Goal: Information Seeking & Learning: Learn about a topic

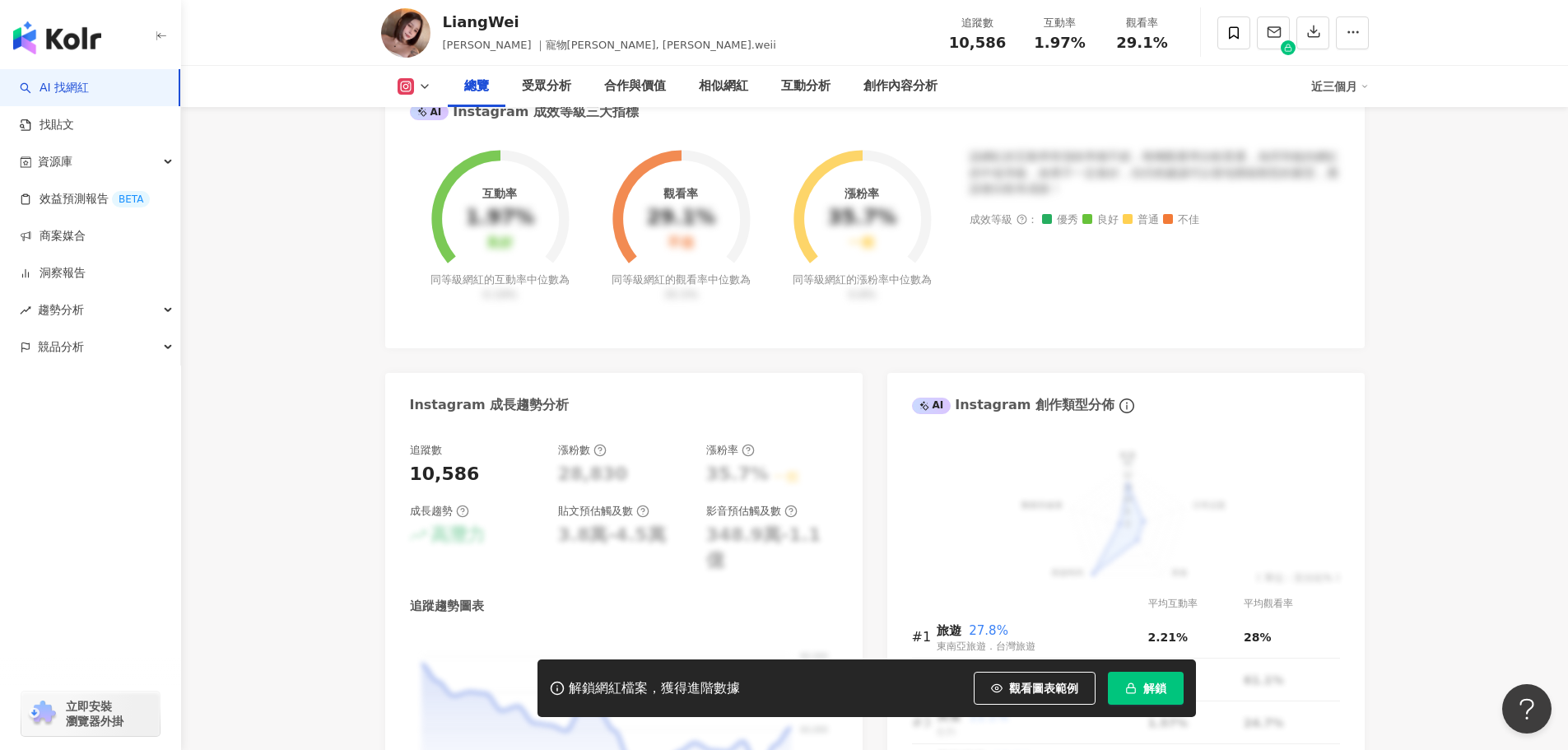
scroll to position [658, 0]
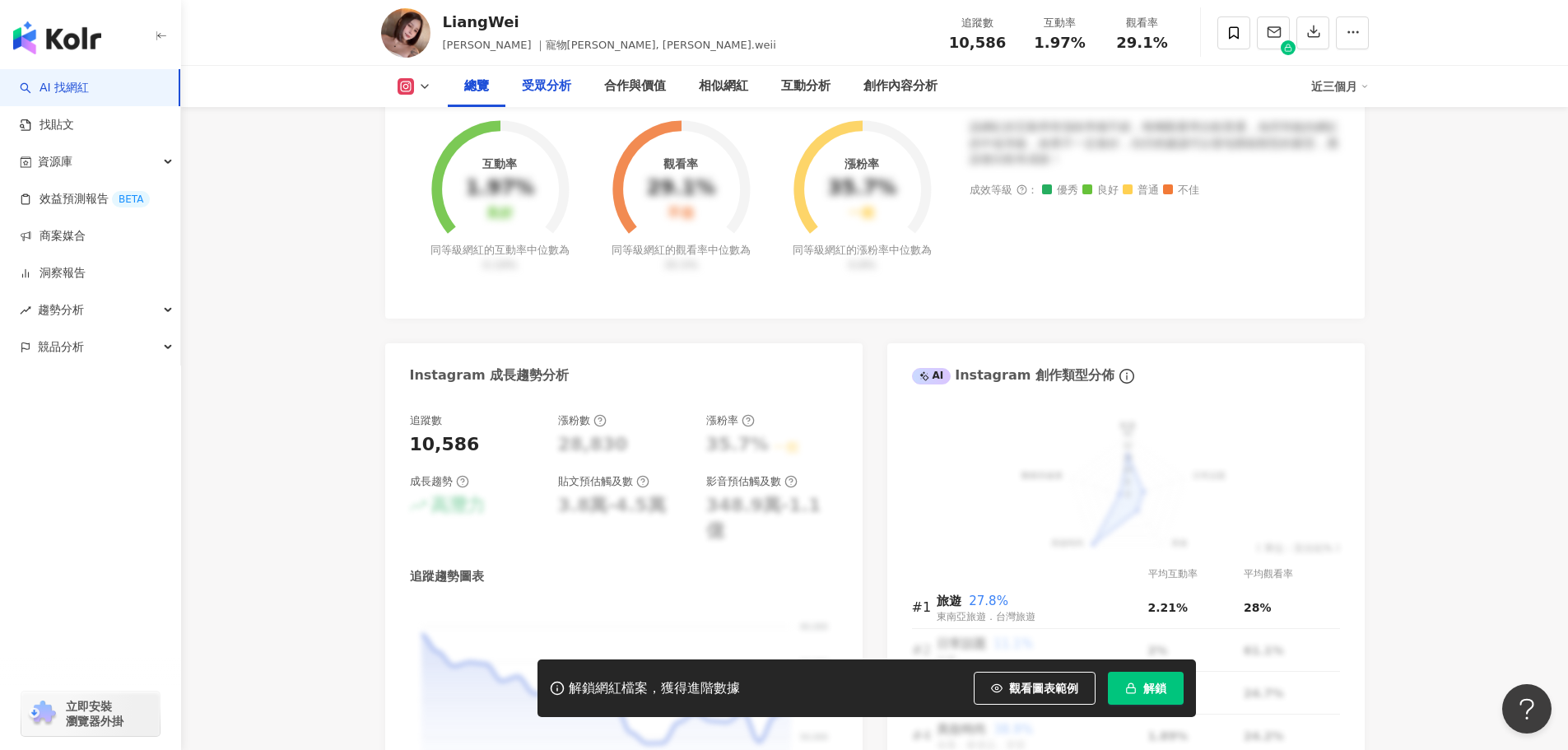
click at [557, 79] on div "受眾分析" at bounding box center [546, 87] width 49 height 20
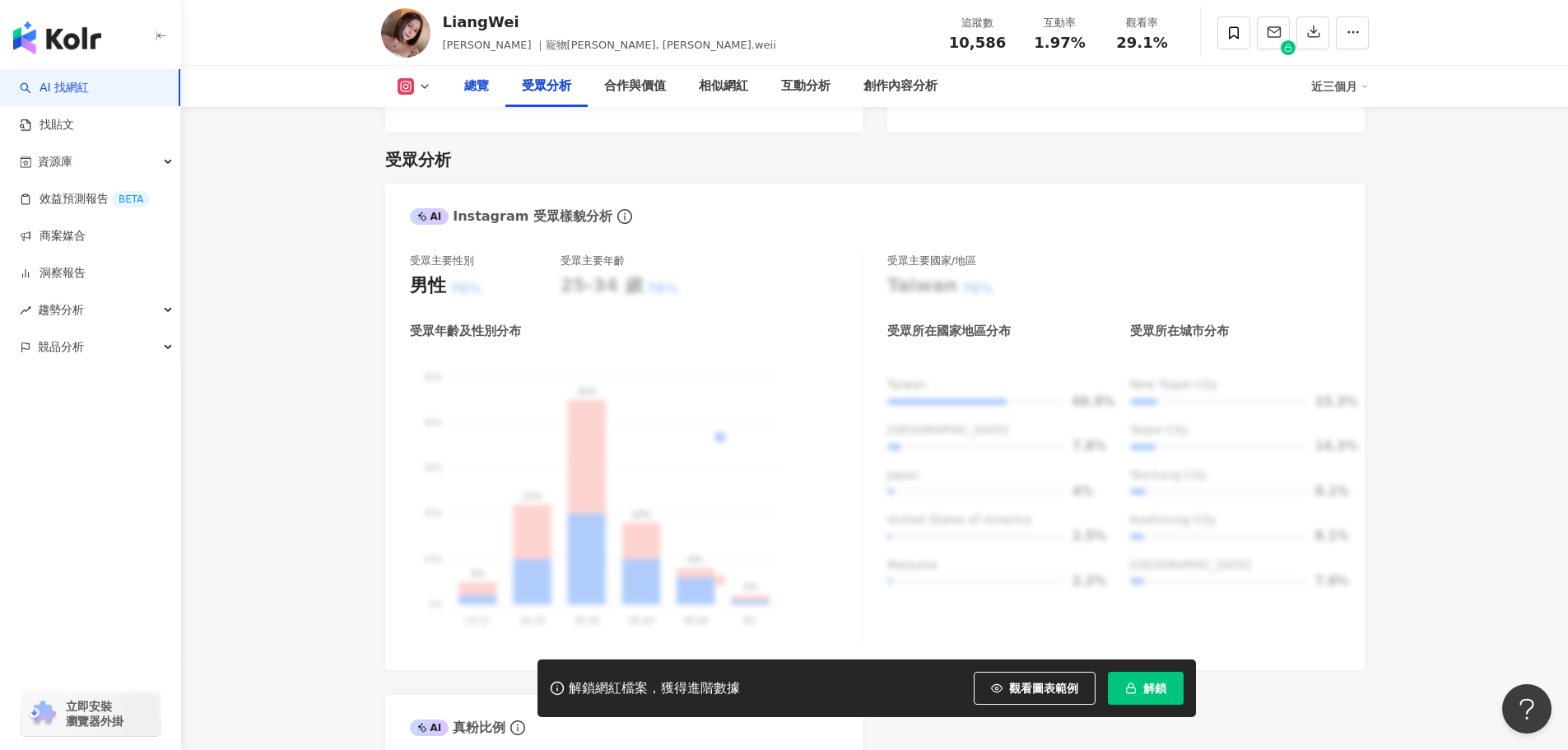
click at [486, 91] on div "總覽" at bounding box center [476, 87] width 25 height 20
